Goal: Information Seeking & Learning: Learn about a topic

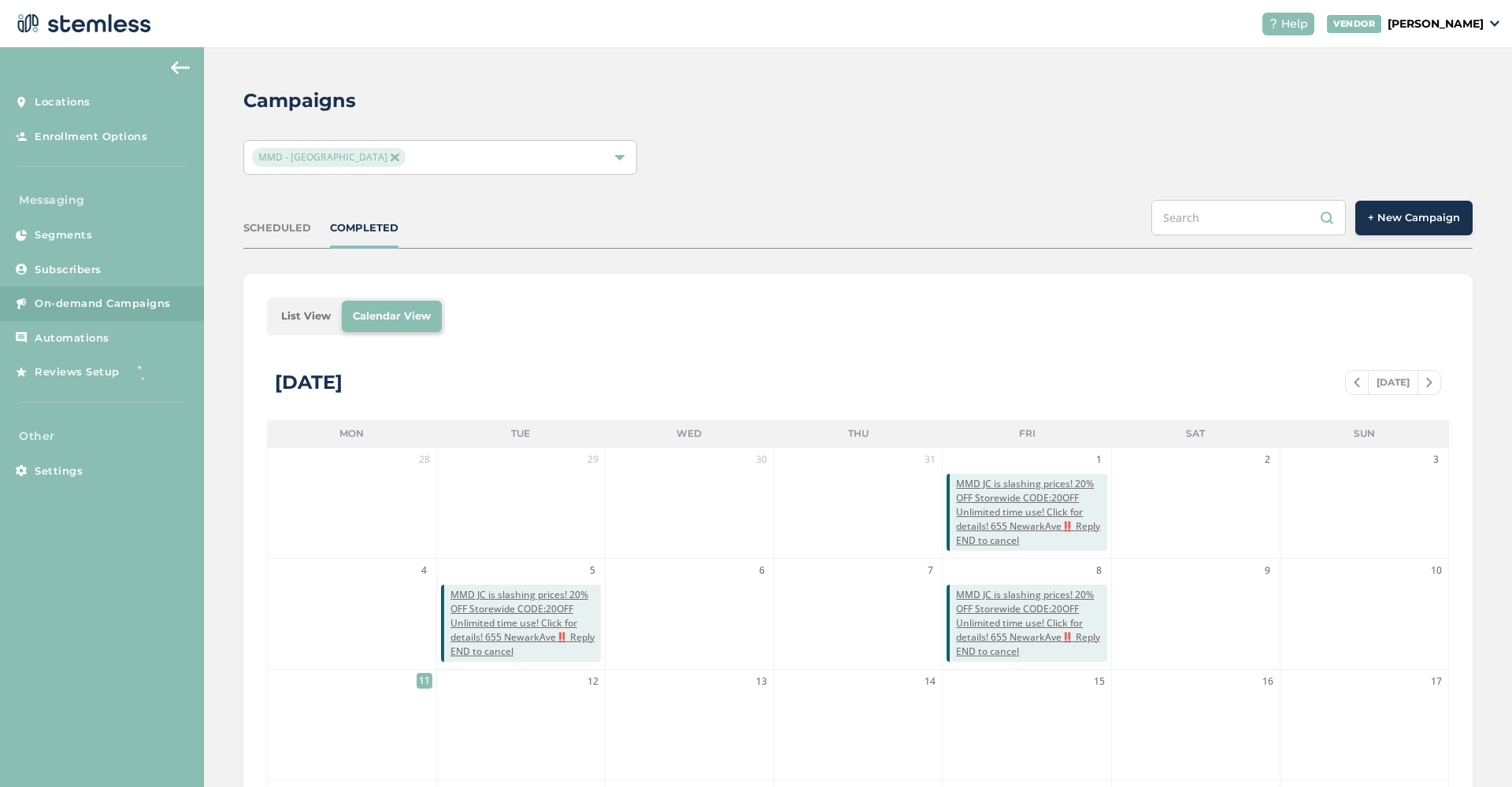
scroll to position [278, 0]
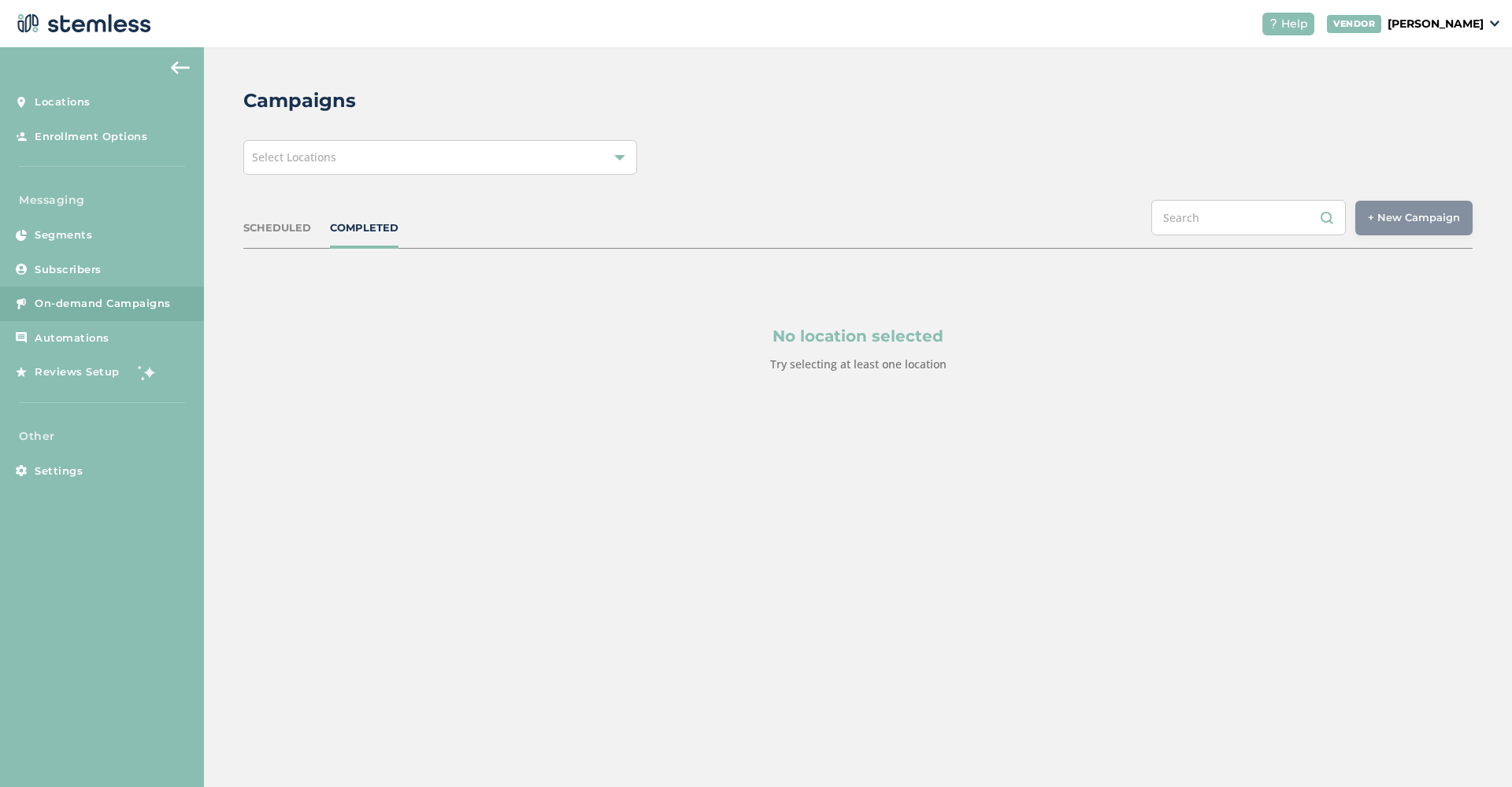
click at [624, 158] on div at bounding box center [619, 157] width 11 height 11
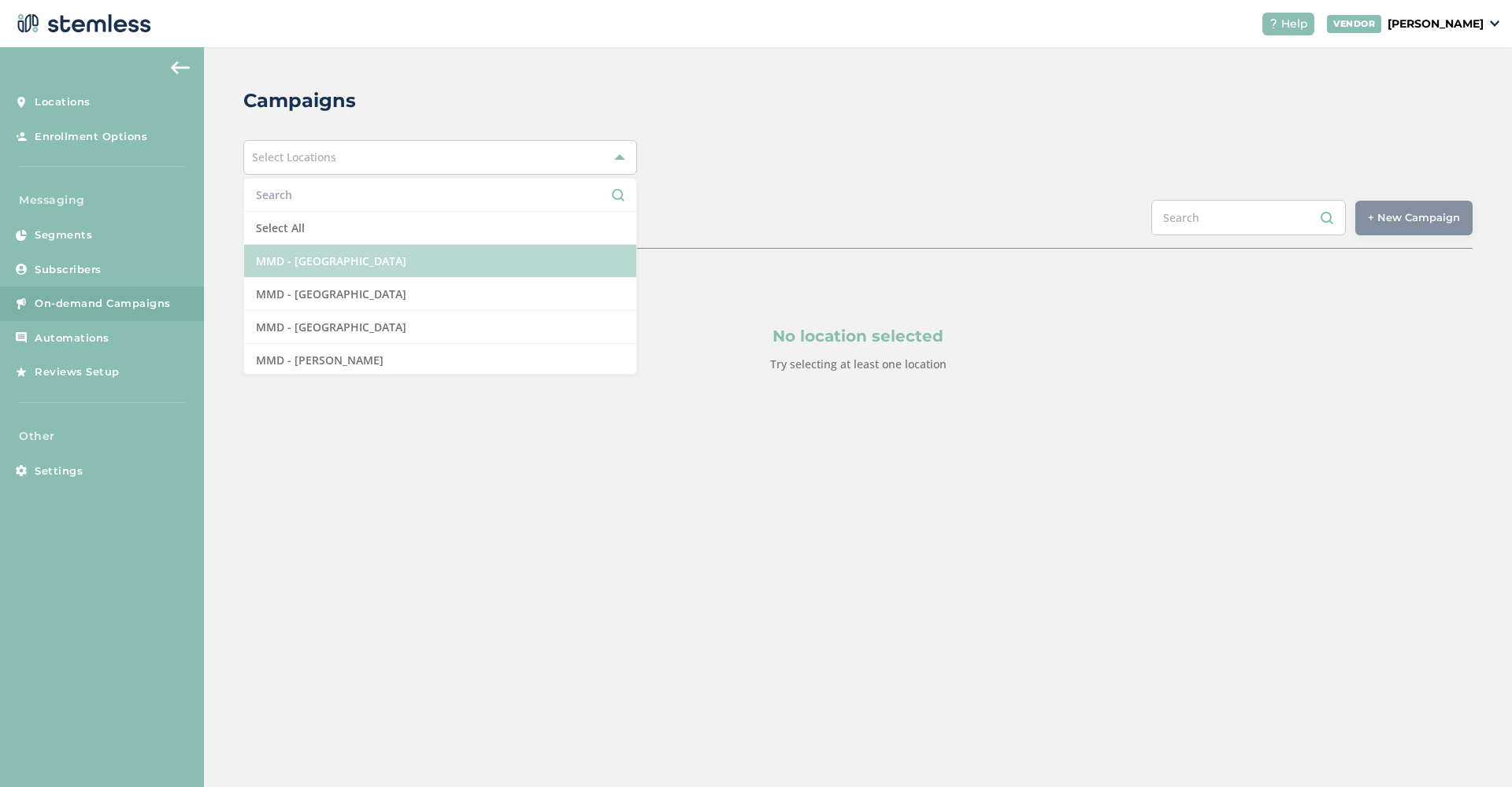
click at [465, 262] on li "MMD - [GEOGRAPHIC_DATA]" at bounding box center [440, 261] width 393 height 33
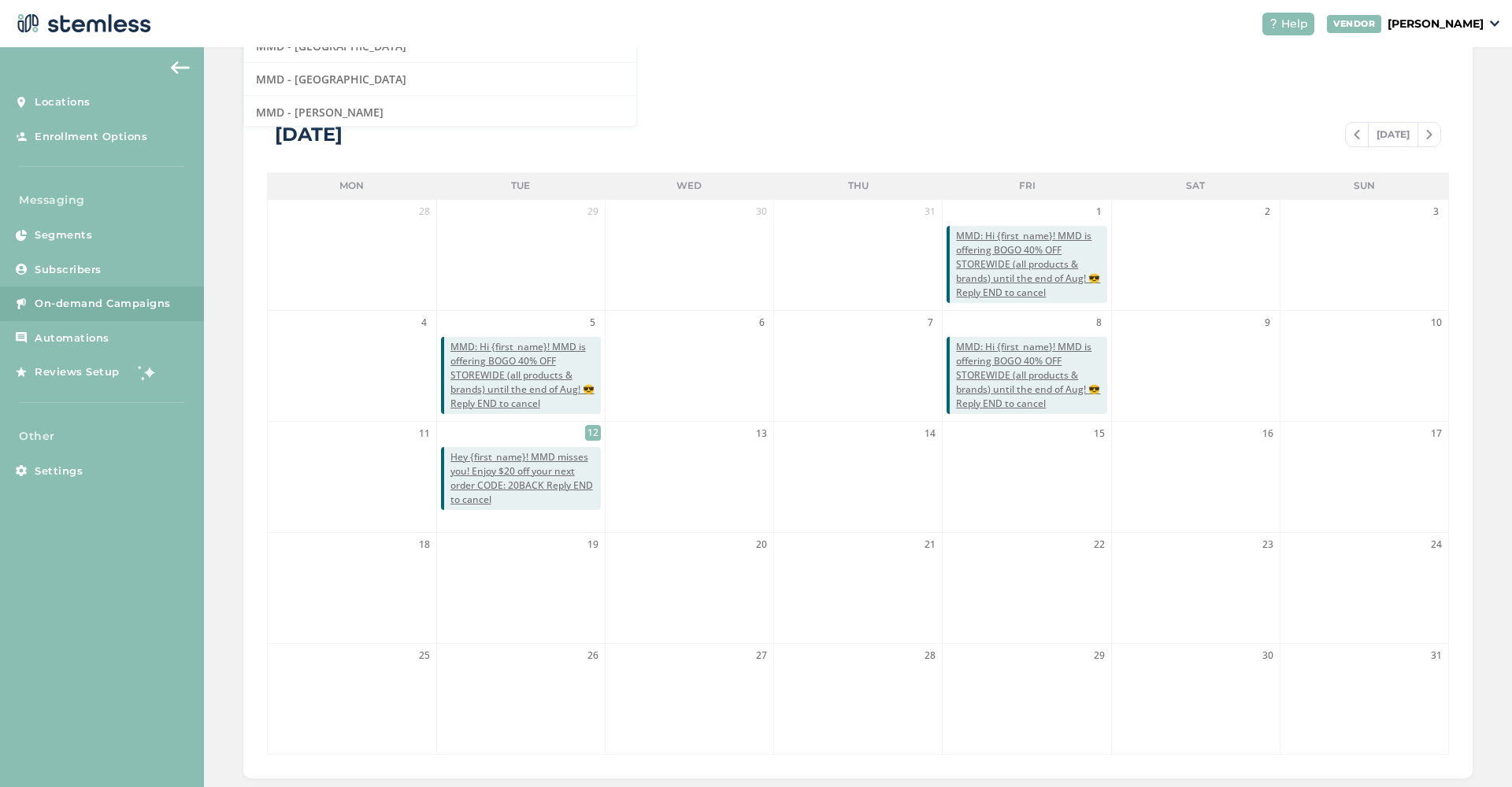
scroll to position [250, 0]
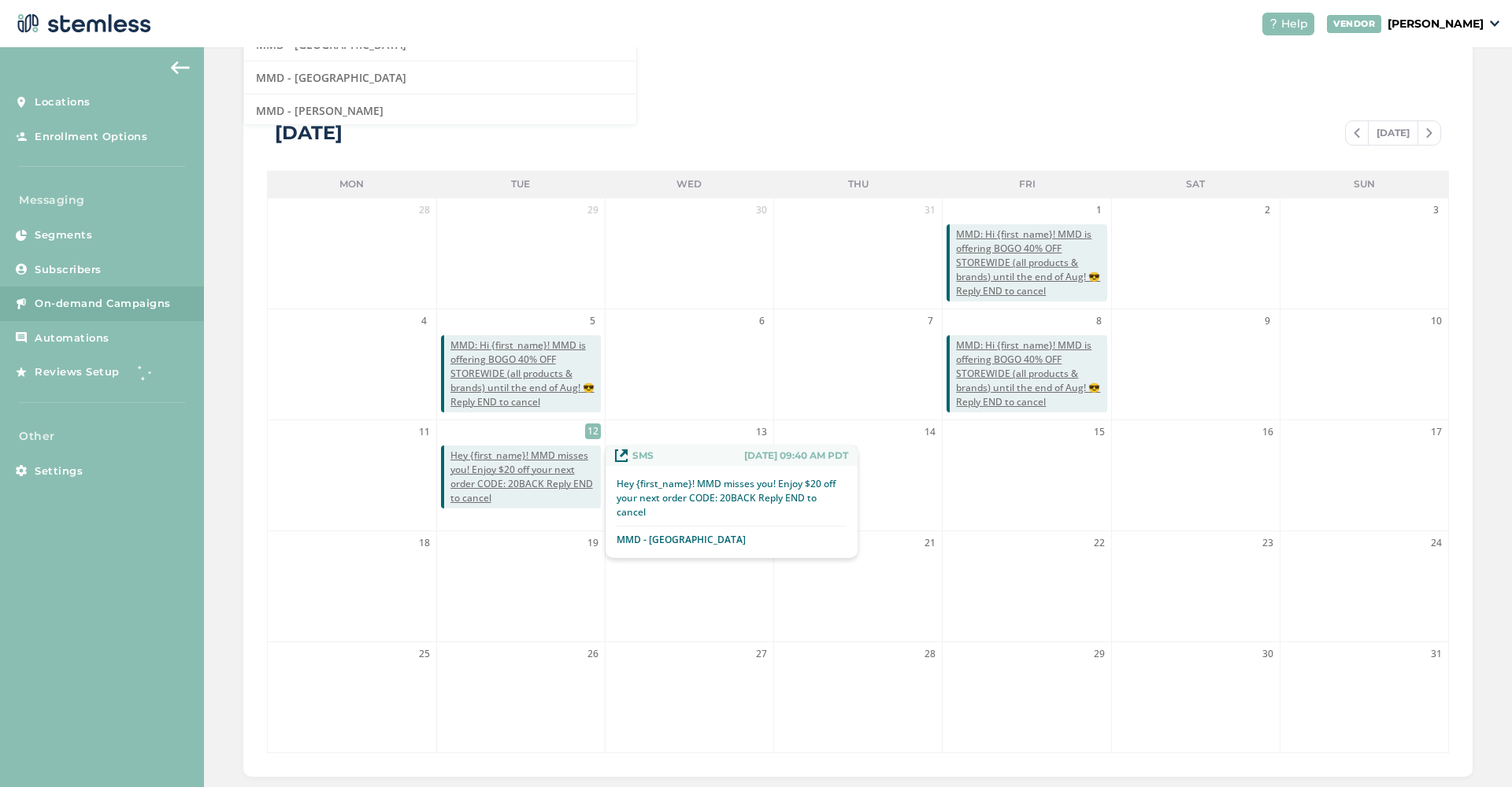
click at [523, 470] on span "Hey {first_name}! MMD misses you! Enjoy $20 off your next order CODE: 20BACK Re…" at bounding box center [526, 476] width 151 height 57
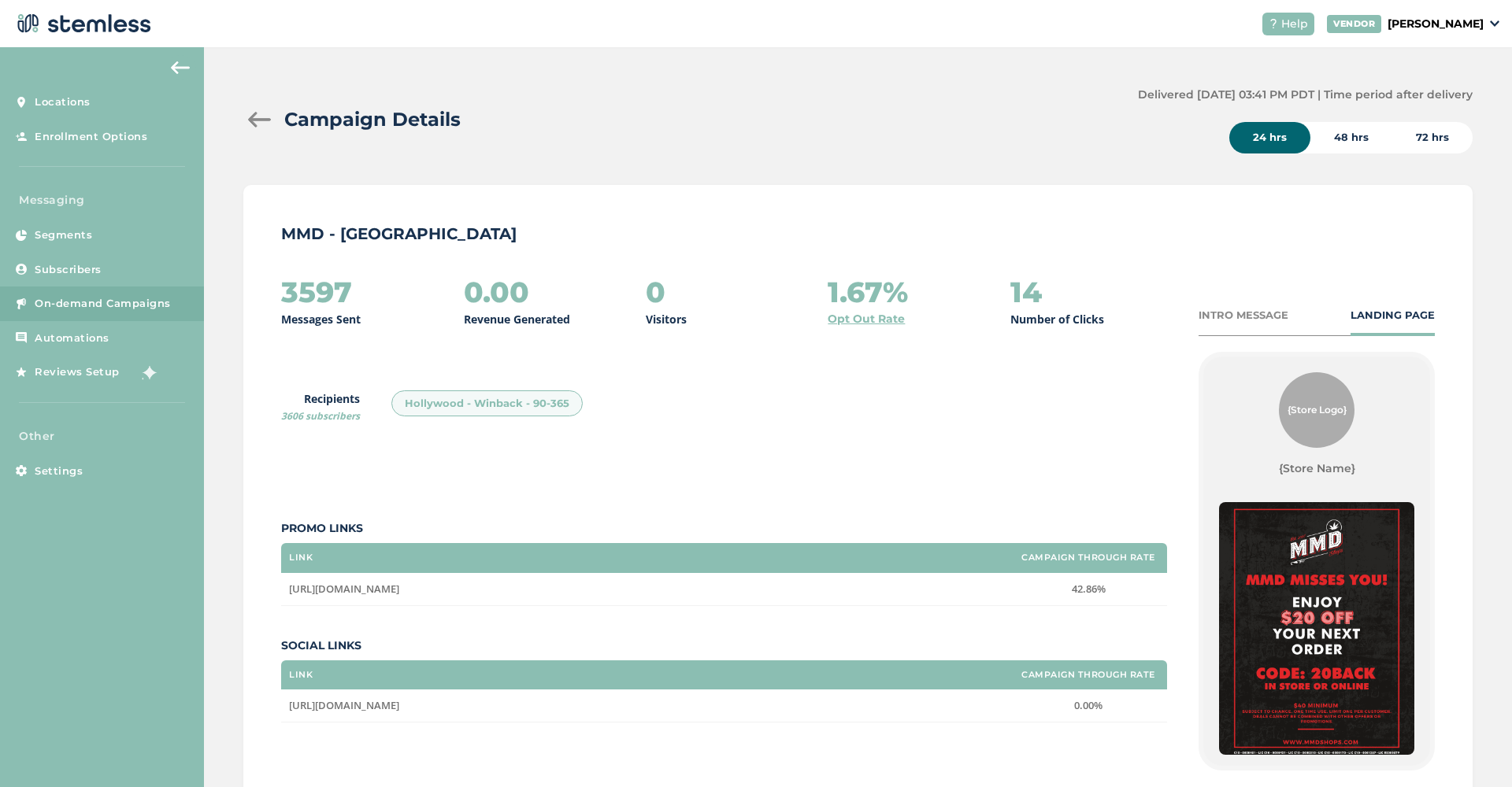
click at [263, 123] on div at bounding box center [259, 120] width 32 height 15
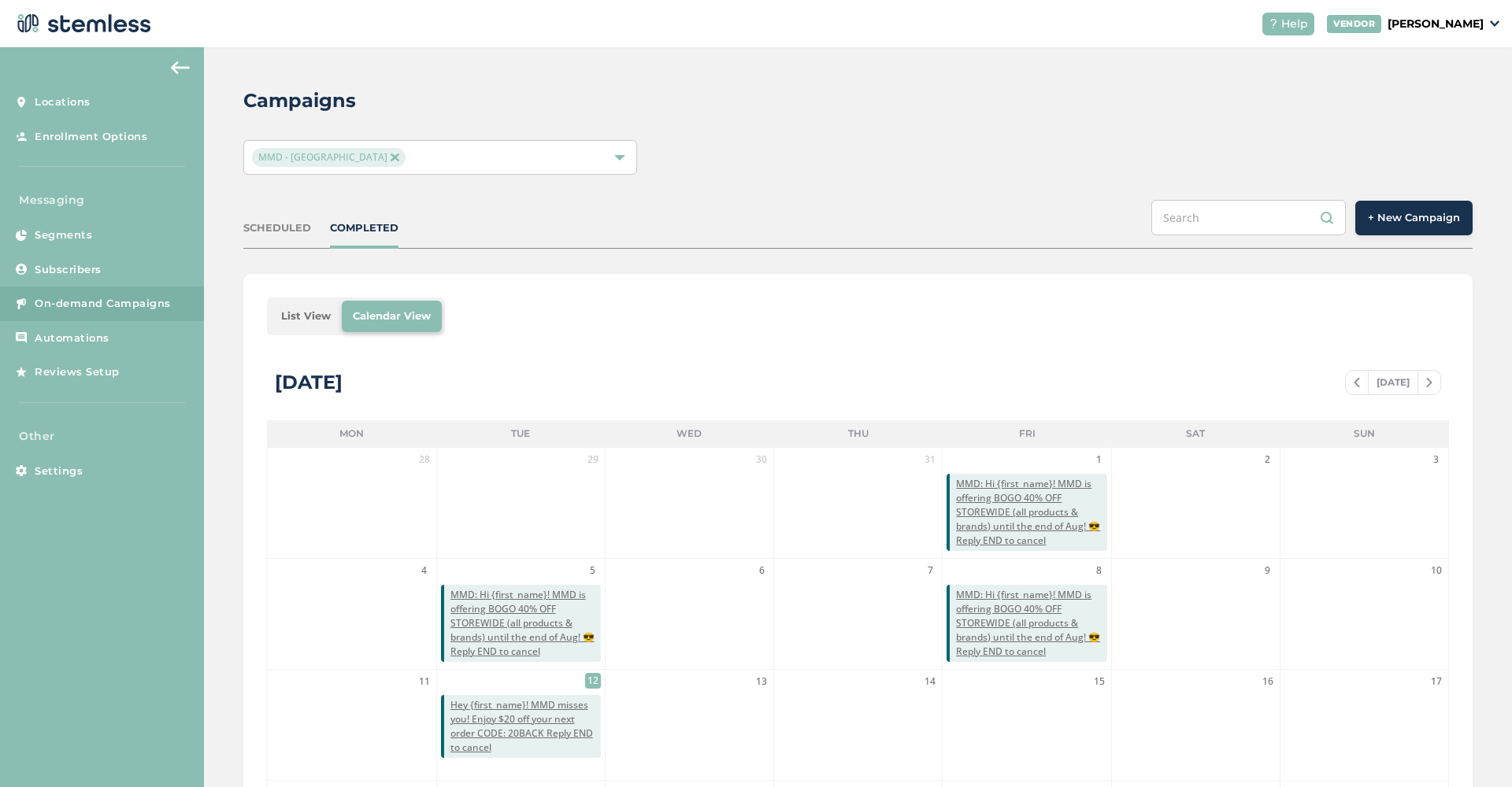
click at [344, 149] on span "MMD - [GEOGRAPHIC_DATA]" at bounding box center [328, 157] width 152 height 19
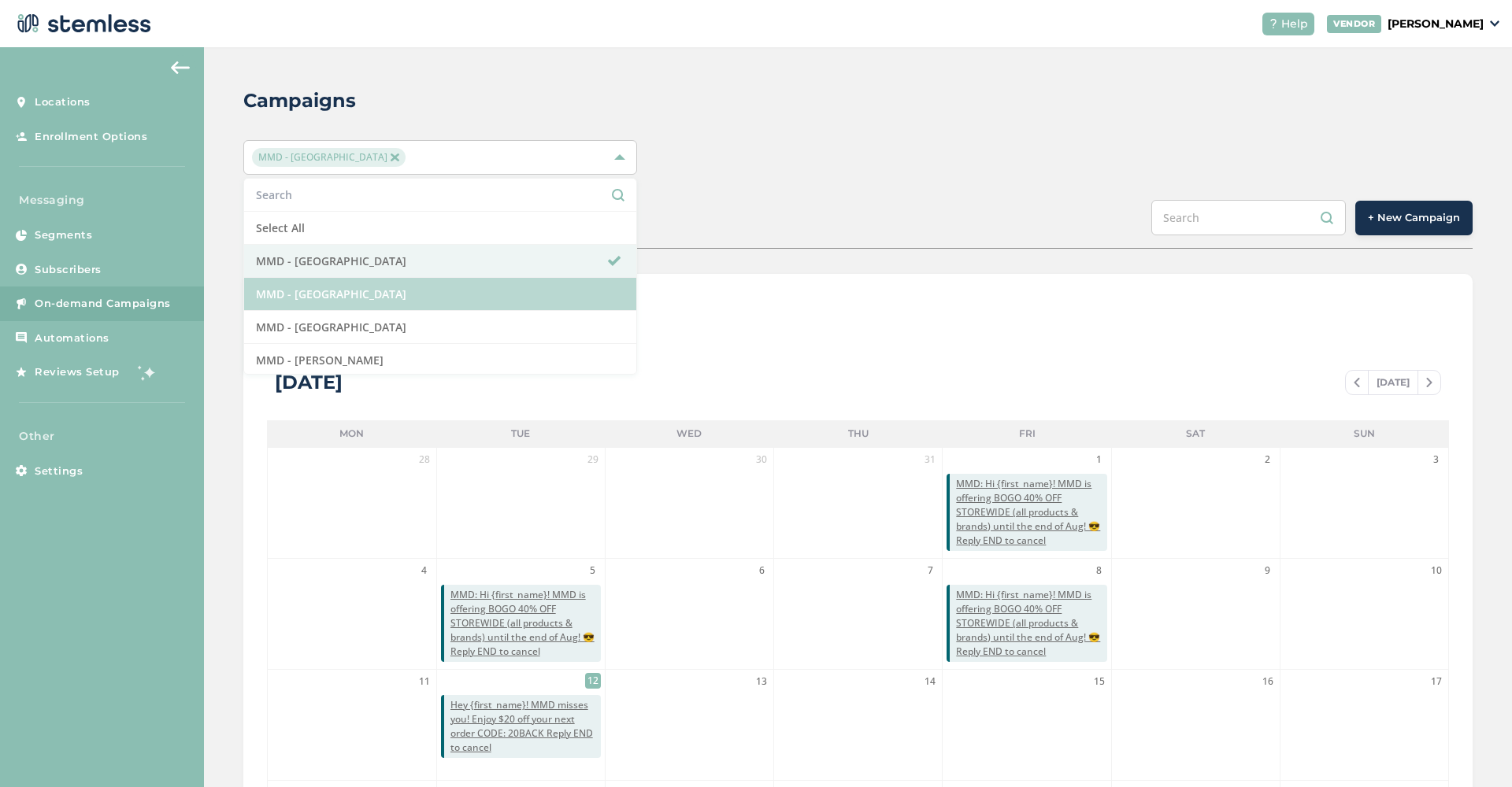
click at [398, 293] on li "MMD - [GEOGRAPHIC_DATA]" at bounding box center [440, 294] width 393 height 33
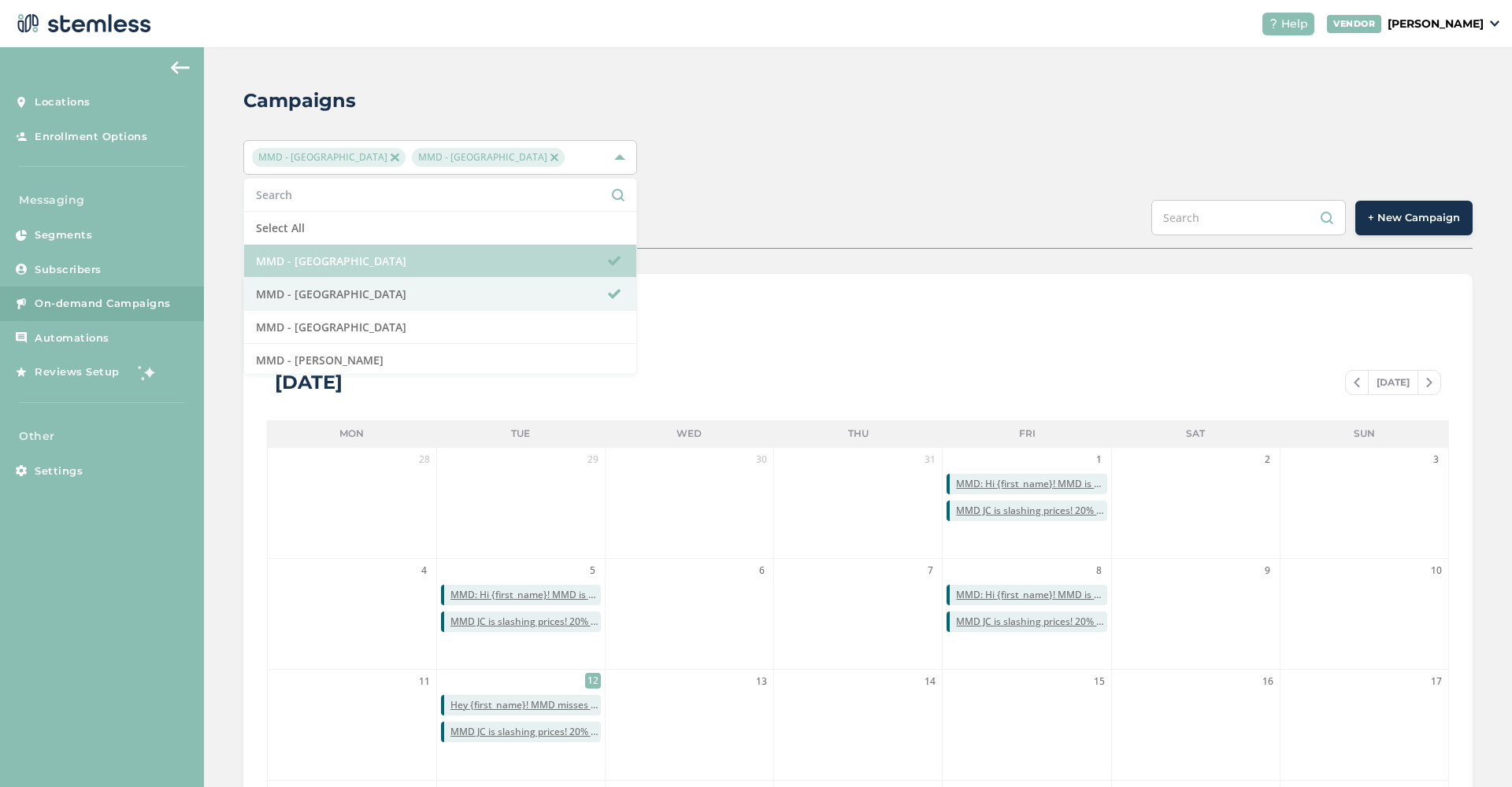
click at [619, 259] on span at bounding box center [614, 260] width 13 height 13
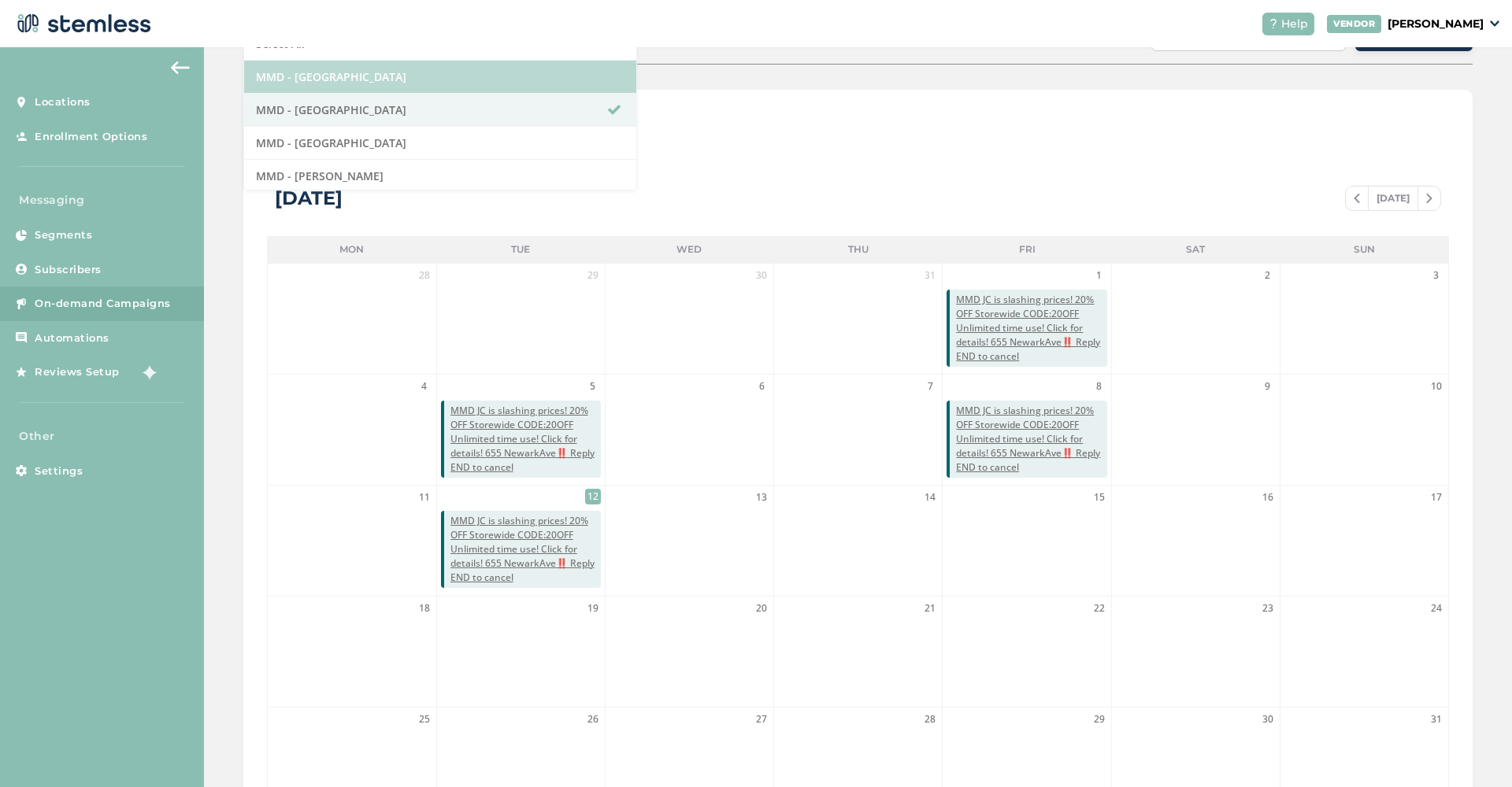
scroll to position [277, 0]
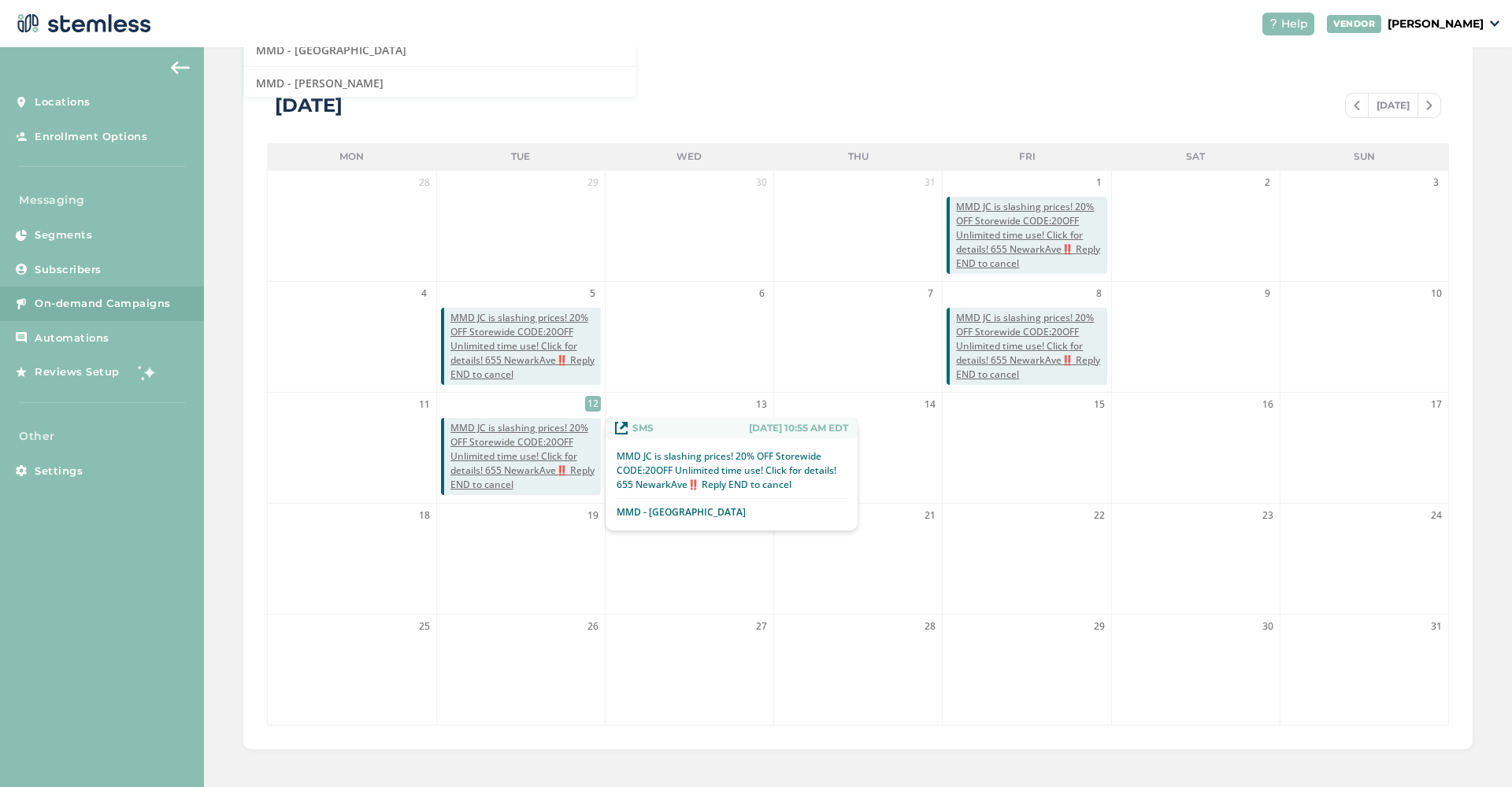
click at [513, 453] on span "MMD JC is slashing prices! 20% OFF Storewide CODE:20OFF Unlimited time use! Cli…" at bounding box center [526, 456] width 151 height 70
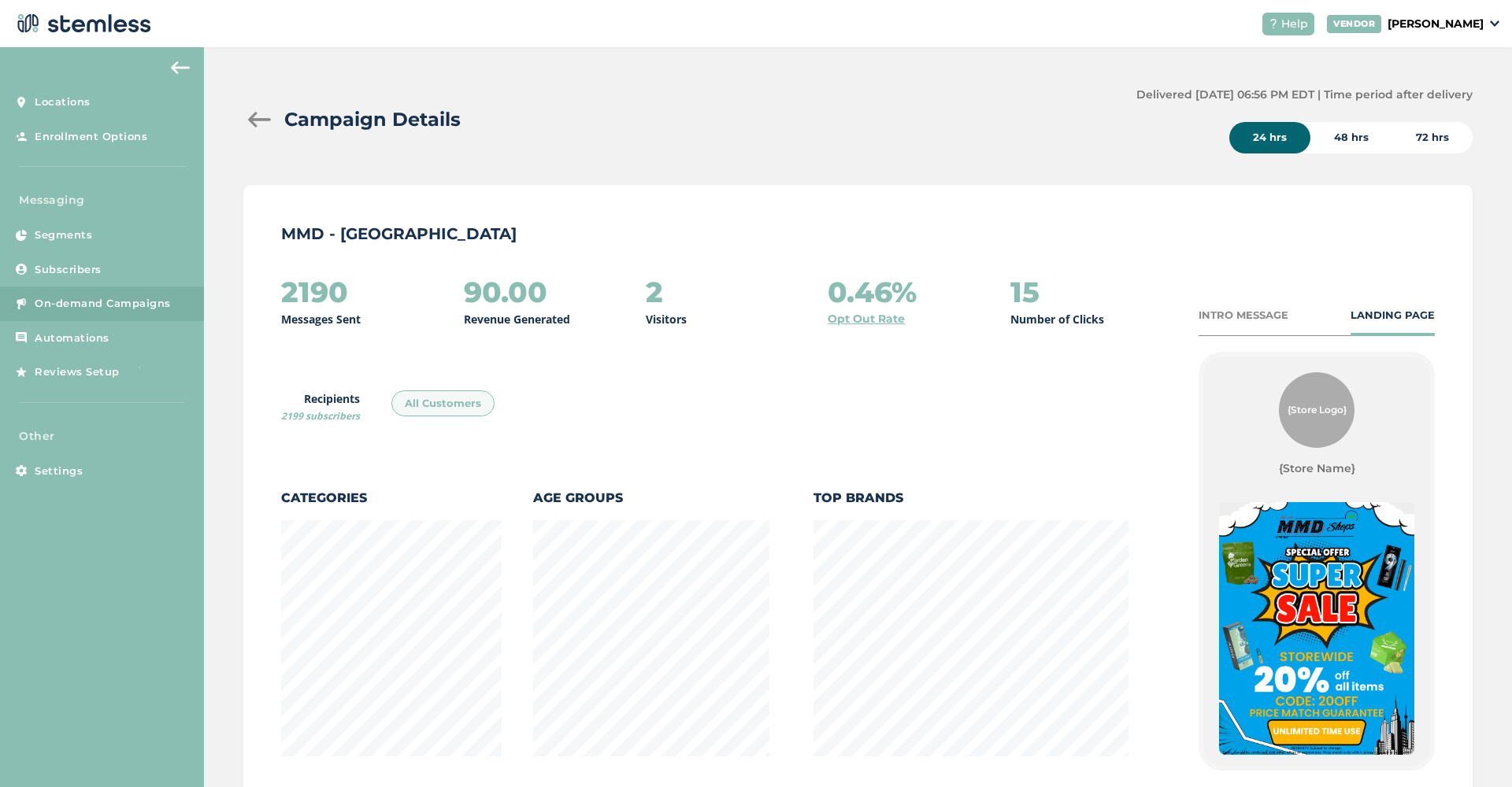
scroll to position [828, 1228]
